Goal: Connect with others: Connect with others

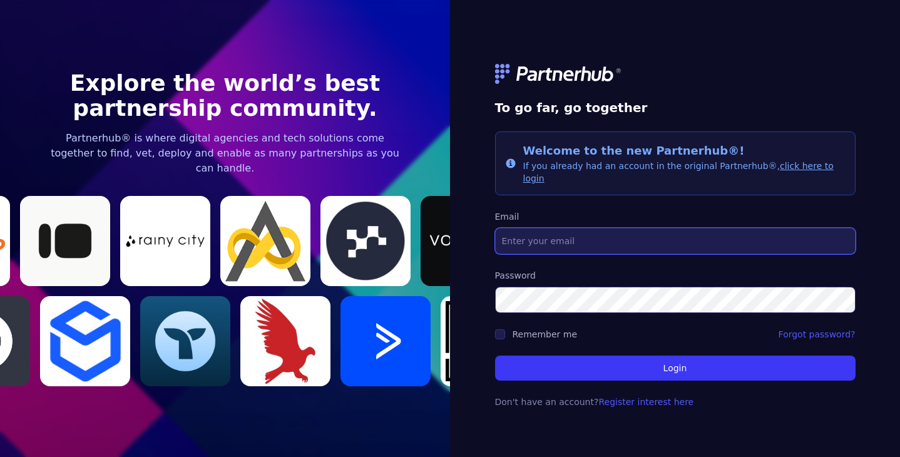
click at [539, 235] on input "Email" at bounding box center [675, 241] width 360 height 26
type input "[PERSON_NAME][EMAIL_ADDRESS][DOMAIN_NAME]"
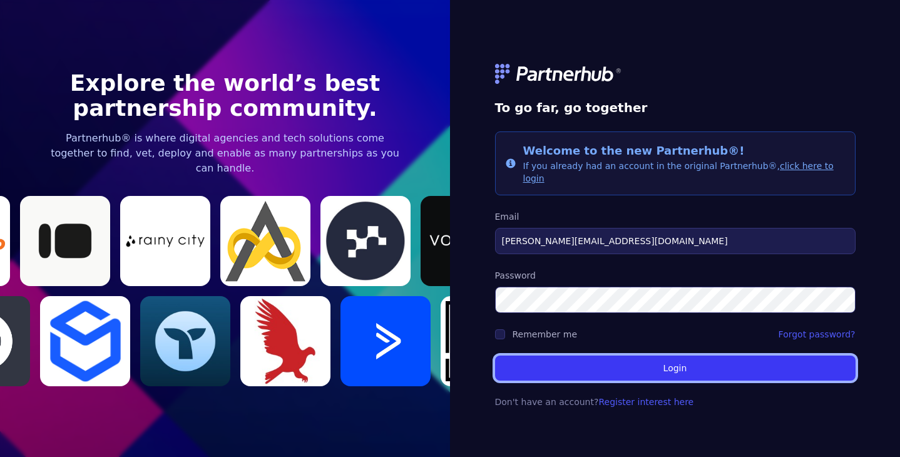
click at [659, 358] on button "Login" at bounding box center [675, 367] width 360 height 25
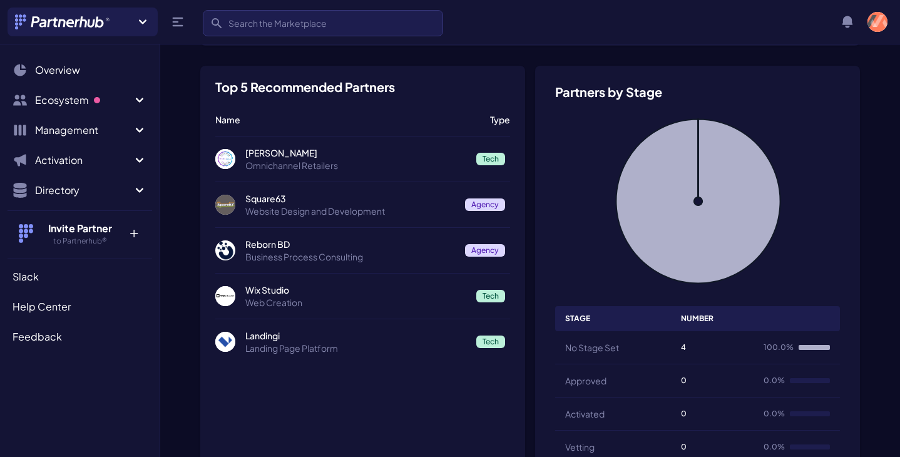
scroll to position [197, 0]
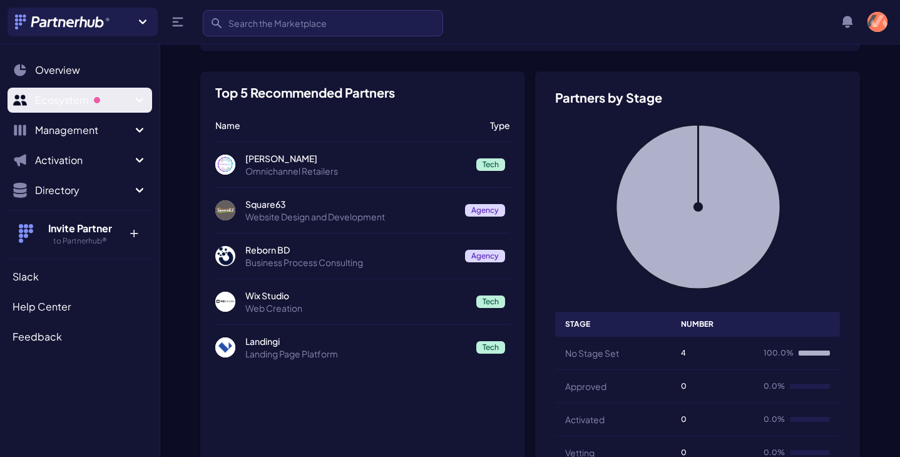
click at [132, 110] on button "Ecosystem" at bounding box center [80, 100] width 145 height 25
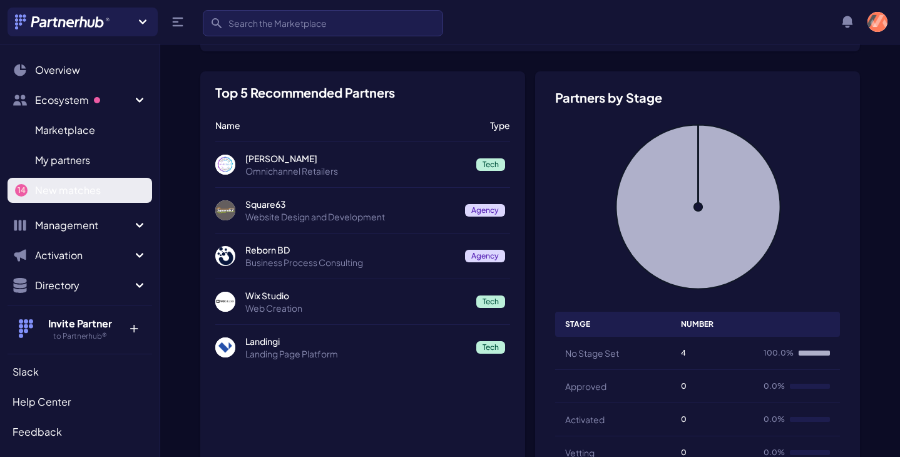
click at [88, 188] on span "New matches" at bounding box center [68, 190] width 66 height 15
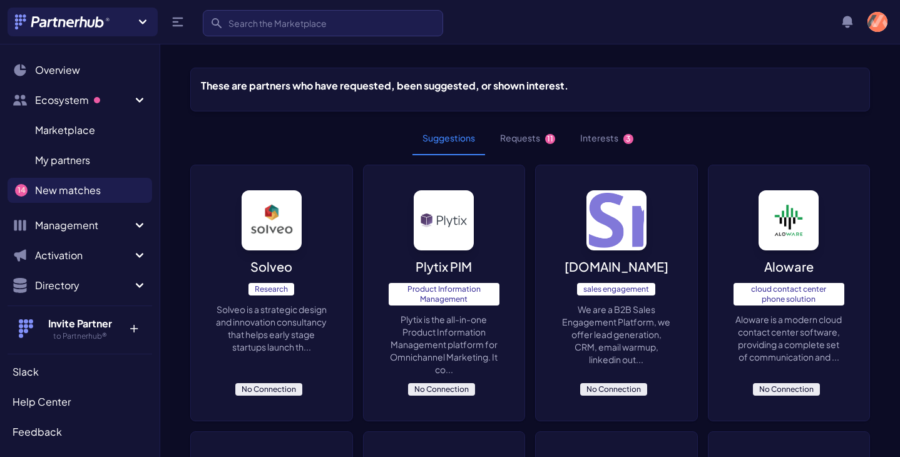
click at [532, 139] on button "Requests 11" at bounding box center [527, 138] width 75 height 34
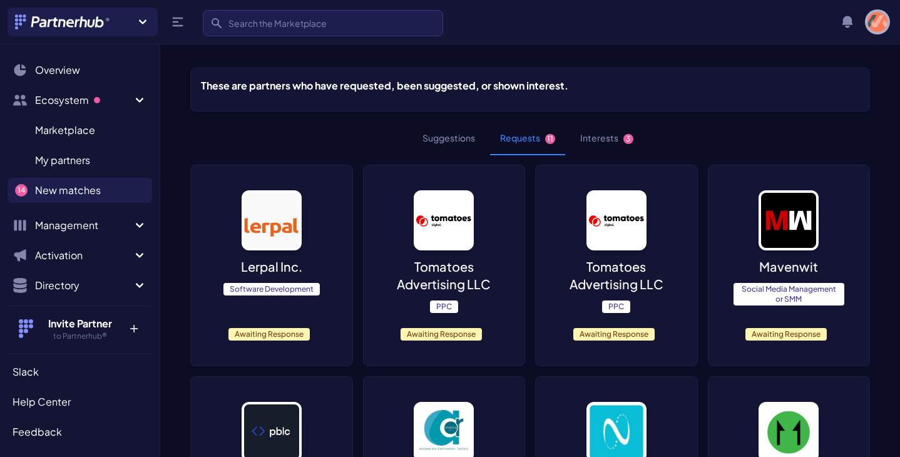
click at [873, 22] on img "button" at bounding box center [877, 22] width 20 height 20
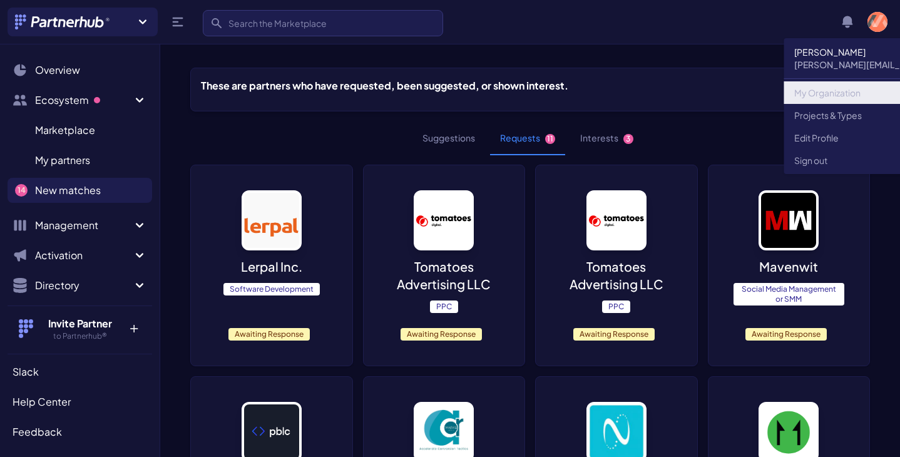
click at [841, 90] on link "My Organization" at bounding box center [904, 92] width 241 height 23
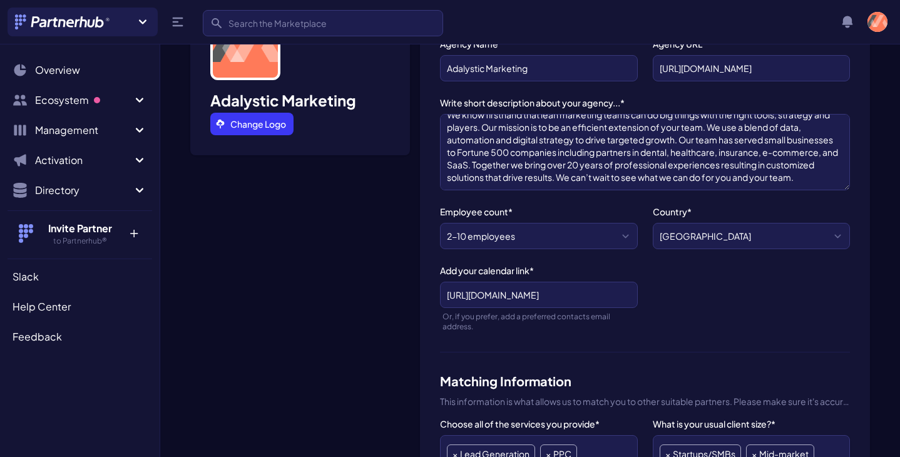
scroll to position [172, 0]
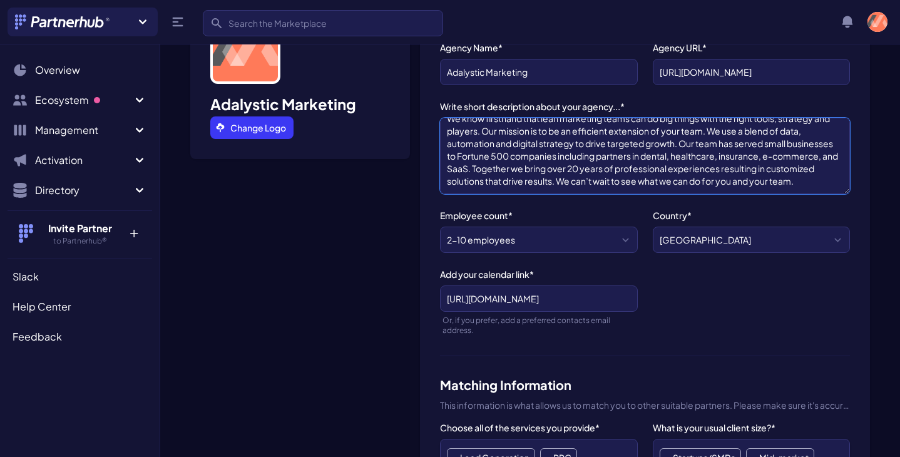
click at [483, 143] on textarea "We know firsthand that lean marketing teams can do big things with the right to…" at bounding box center [645, 156] width 410 height 76
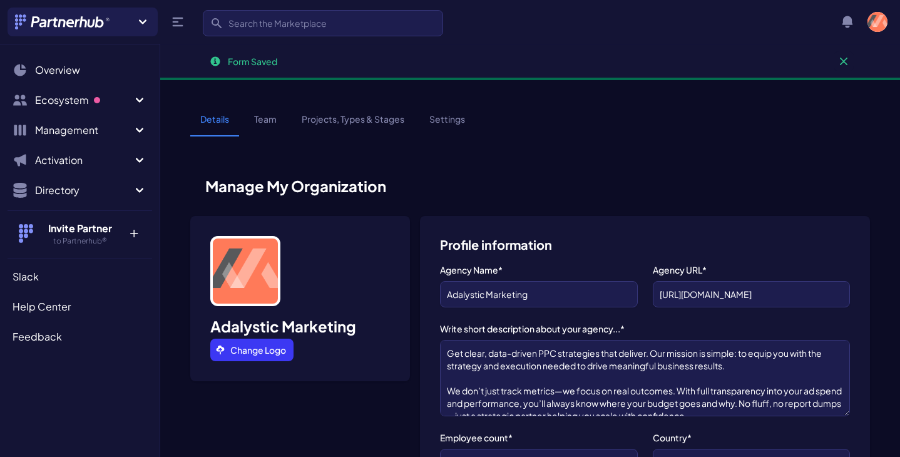
scroll to position [28, 0]
click at [267, 125] on link "Team" at bounding box center [265, 125] width 43 height 24
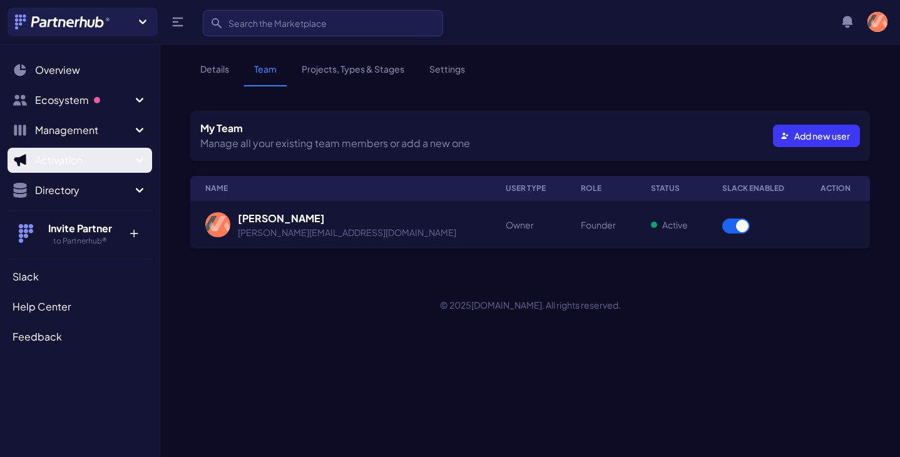
click at [88, 161] on span "Activation" at bounding box center [83, 160] width 97 height 15
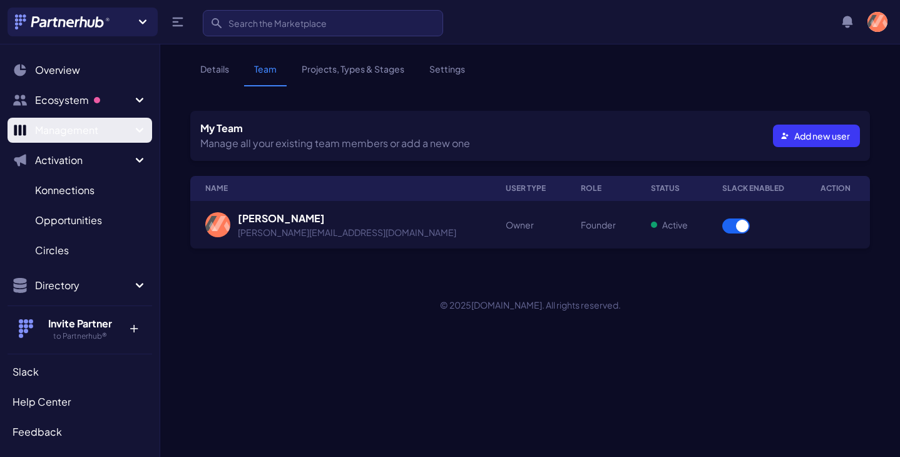
click at [88, 124] on span "Management" at bounding box center [83, 130] width 97 height 15
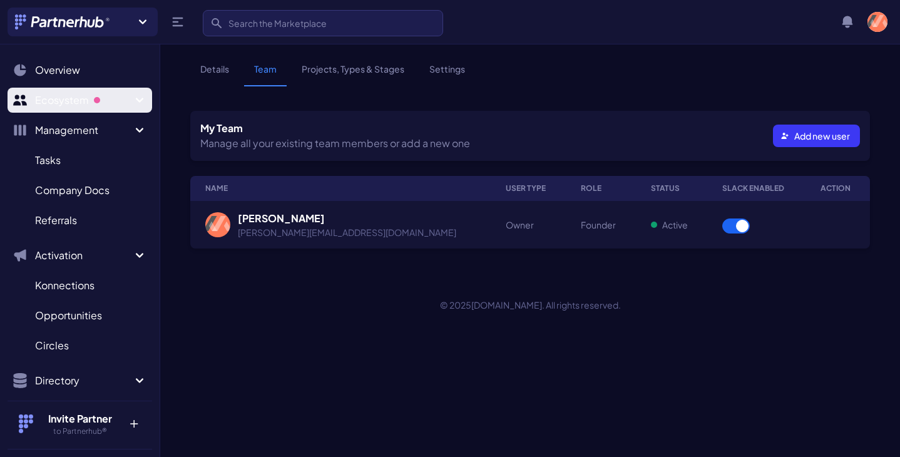
click at [80, 101] on span "Ecosystem" at bounding box center [83, 100] width 97 height 15
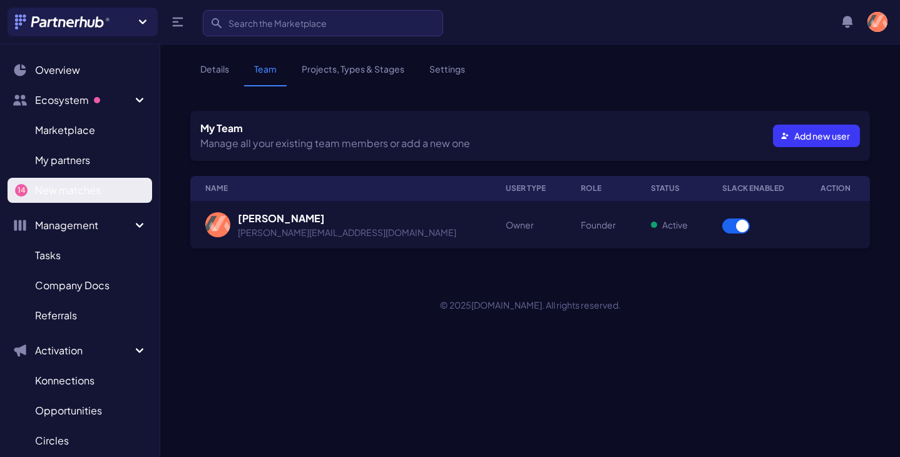
click at [69, 183] on span "New matches" at bounding box center [68, 190] width 66 height 15
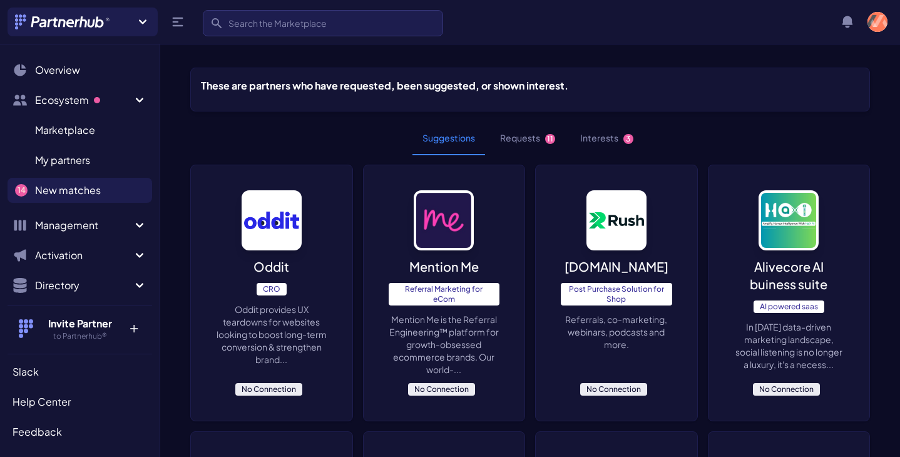
click at [592, 138] on button "Interests 3" at bounding box center [606, 138] width 73 height 34
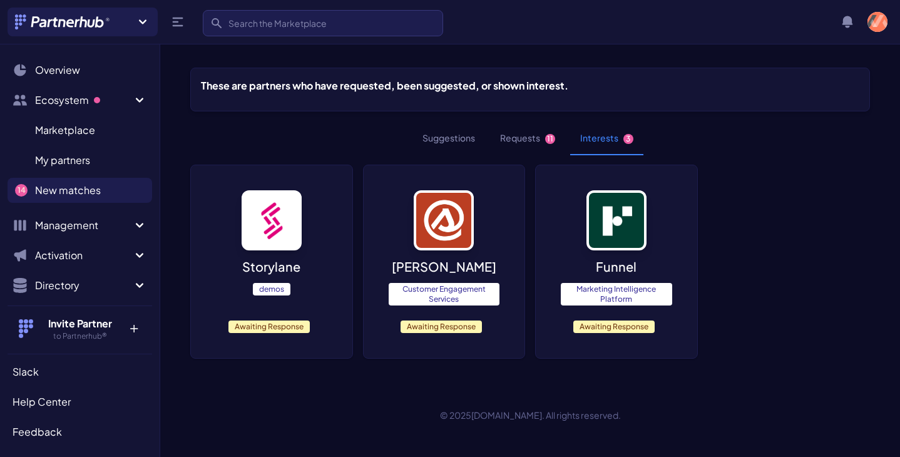
click at [613, 232] on img at bounding box center [616, 220] width 60 height 60
click at [517, 140] on button "Requests 11" at bounding box center [527, 138] width 75 height 34
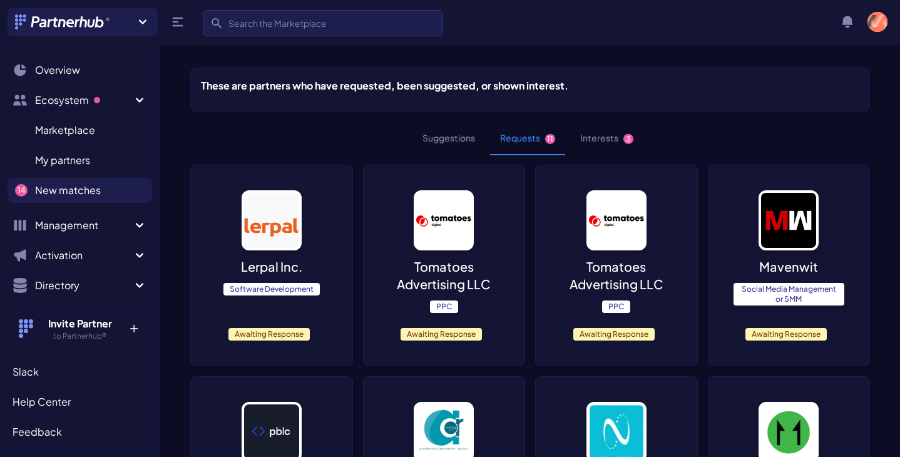
click at [424, 230] on img at bounding box center [444, 220] width 60 height 60
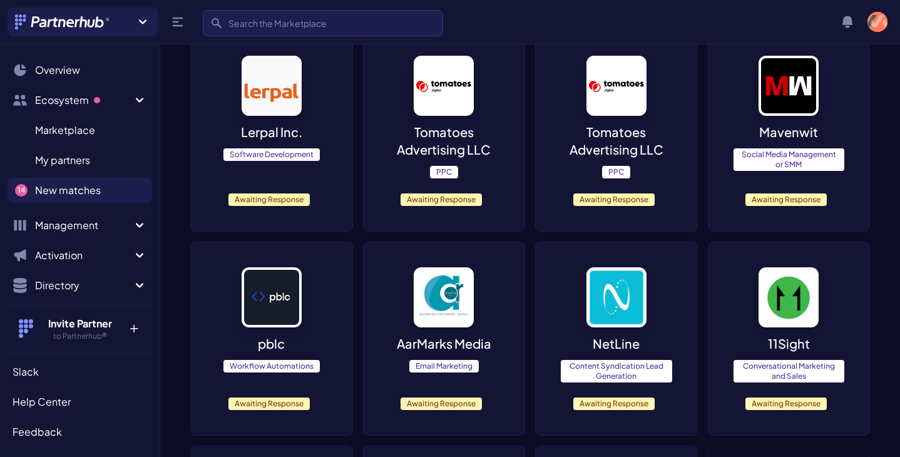
scroll to position [125, 0]
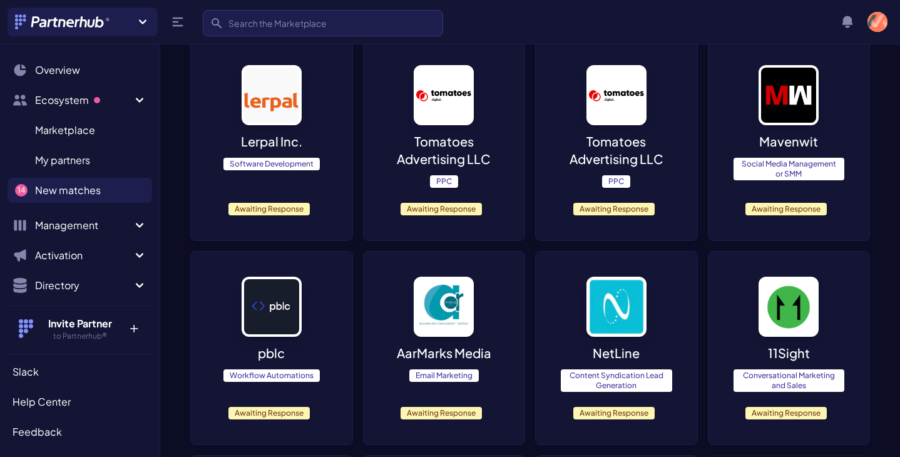
click at [259, 111] on img at bounding box center [271, 95] width 60 height 60
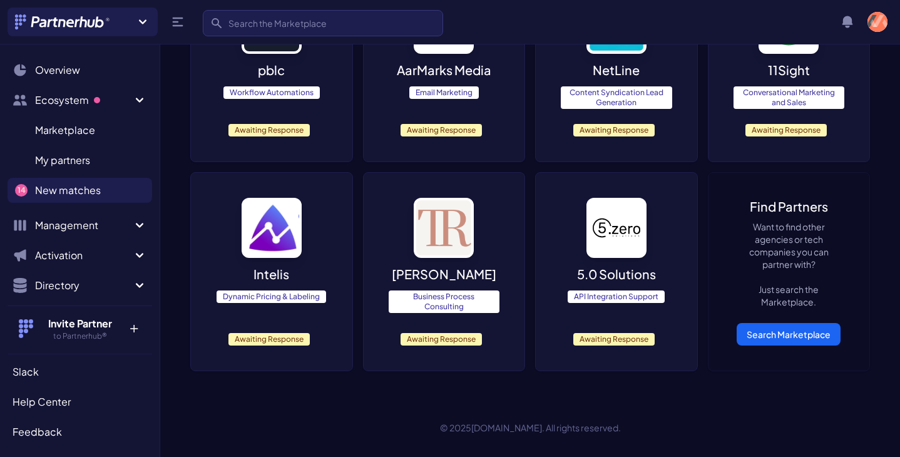
scroll to position [410, 0]
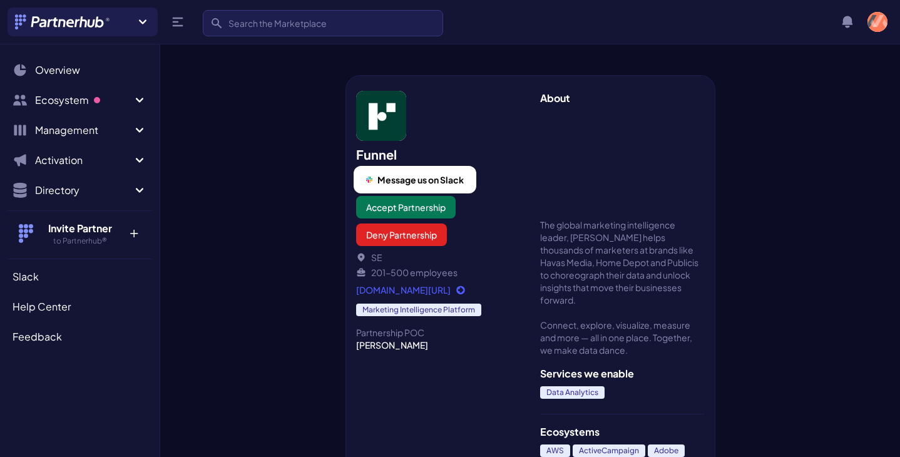
click at [395, 178] on span "Message us on Slack" at bounding box center [420, 179] width 86 height 13
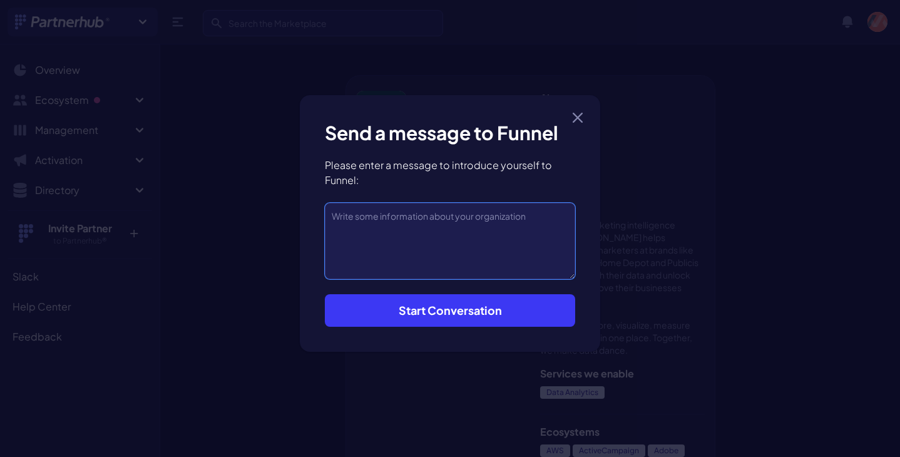
click at [409, 221] on textarea at bounding box center [450, 241] width 250 height 76
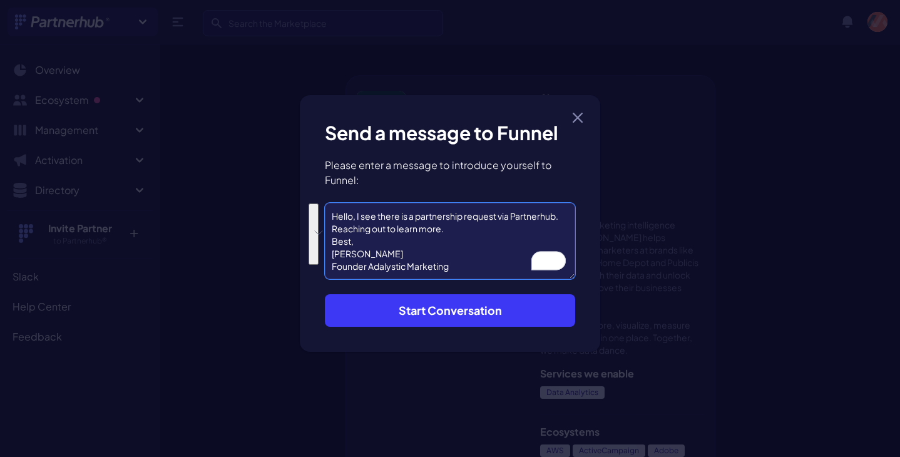
drag, startPoint x: 450, startPoint y: 264, endPoint x: 332, endPoint y: 220, distance: 126.9
click at [332, 220] on textarea "Hello, I see there is a partnership request via Partnerhub. Reaching out to lea…" at bounding box center [450, 241] width 250 height 76
type textarea "Hello, I see there is a partnership request via Partnerhub. Reaching out to lea…"
click at [400, 302] on button "Start Conversation" at bounding box center [450, 310] width 250 height 33
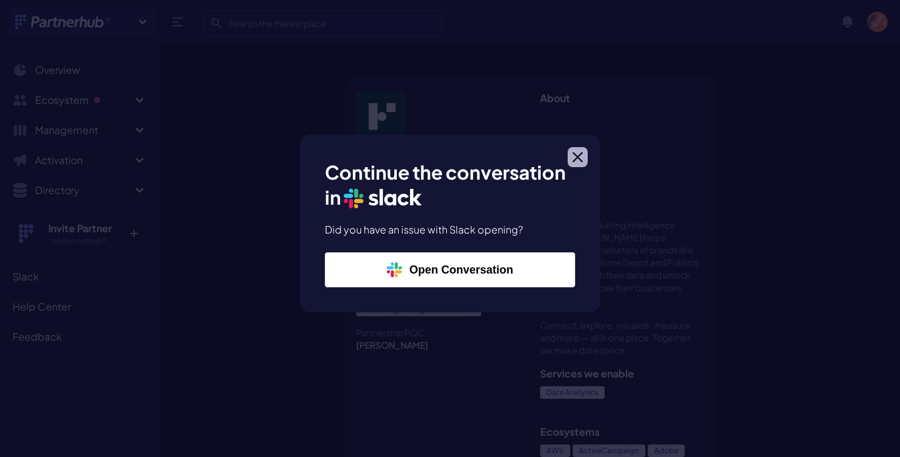
click at [576, 154] on icon "button" at bounding box center [577, 157] width 10 height 10
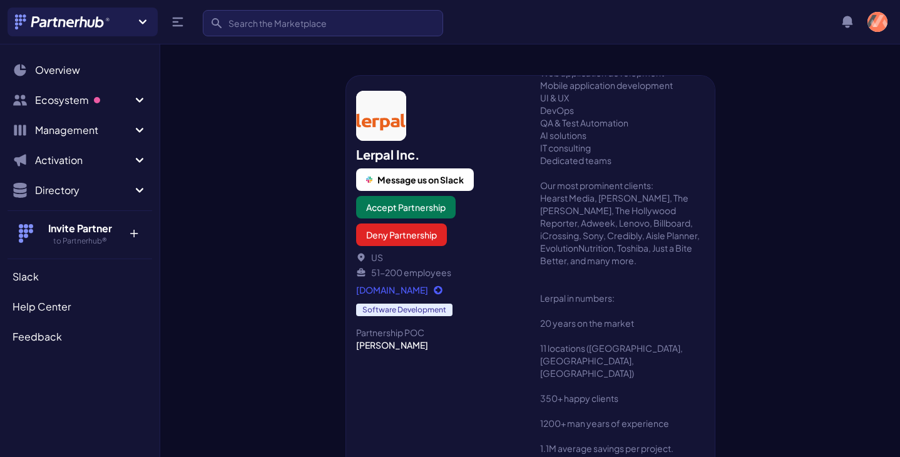
scroll to position [489, 0]
